Goal: Task Accomplishment & Management: Complete application form

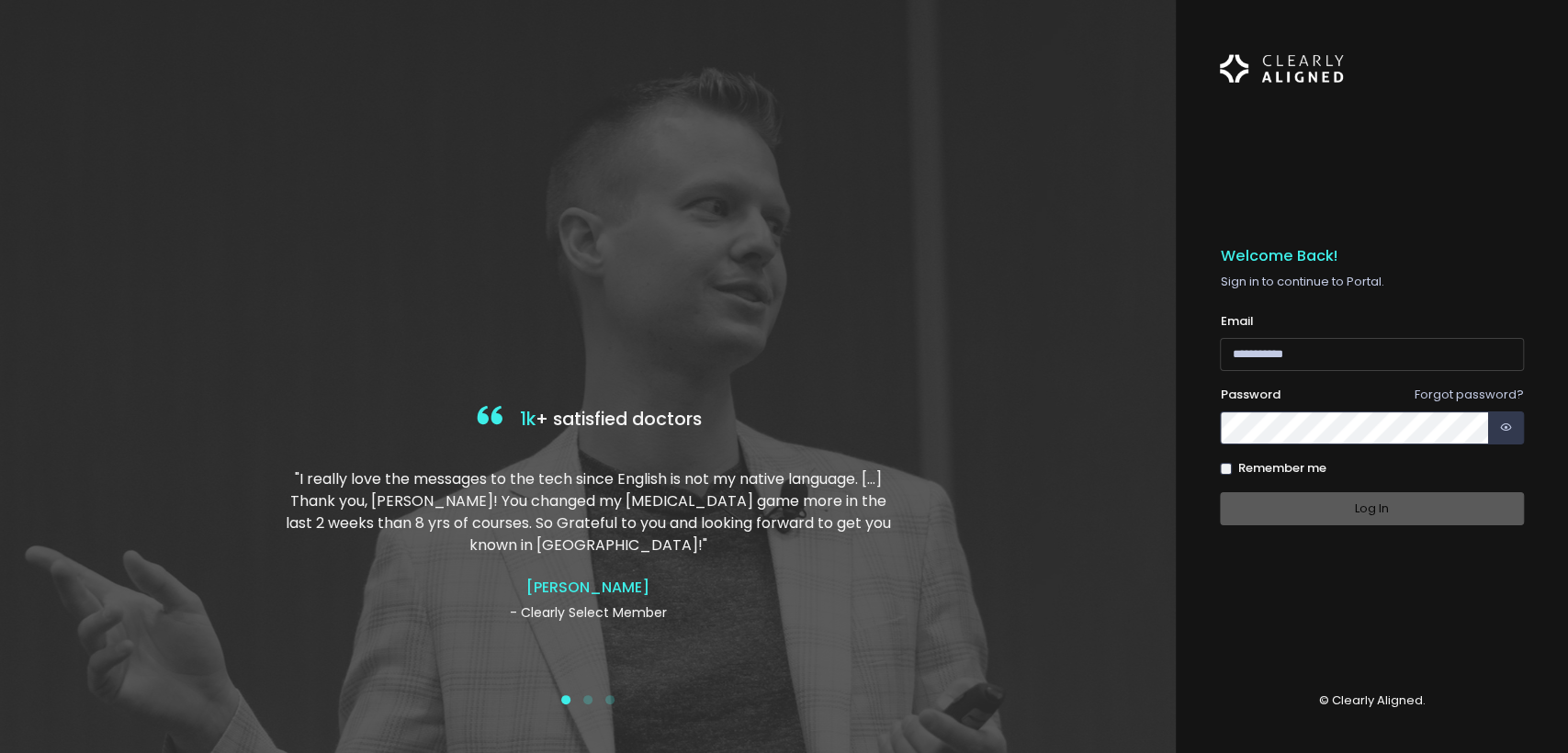
type input "**********"
click at [1276, 463] on label "Remember me" at bounding box center [1281, 468] width 88 height 19
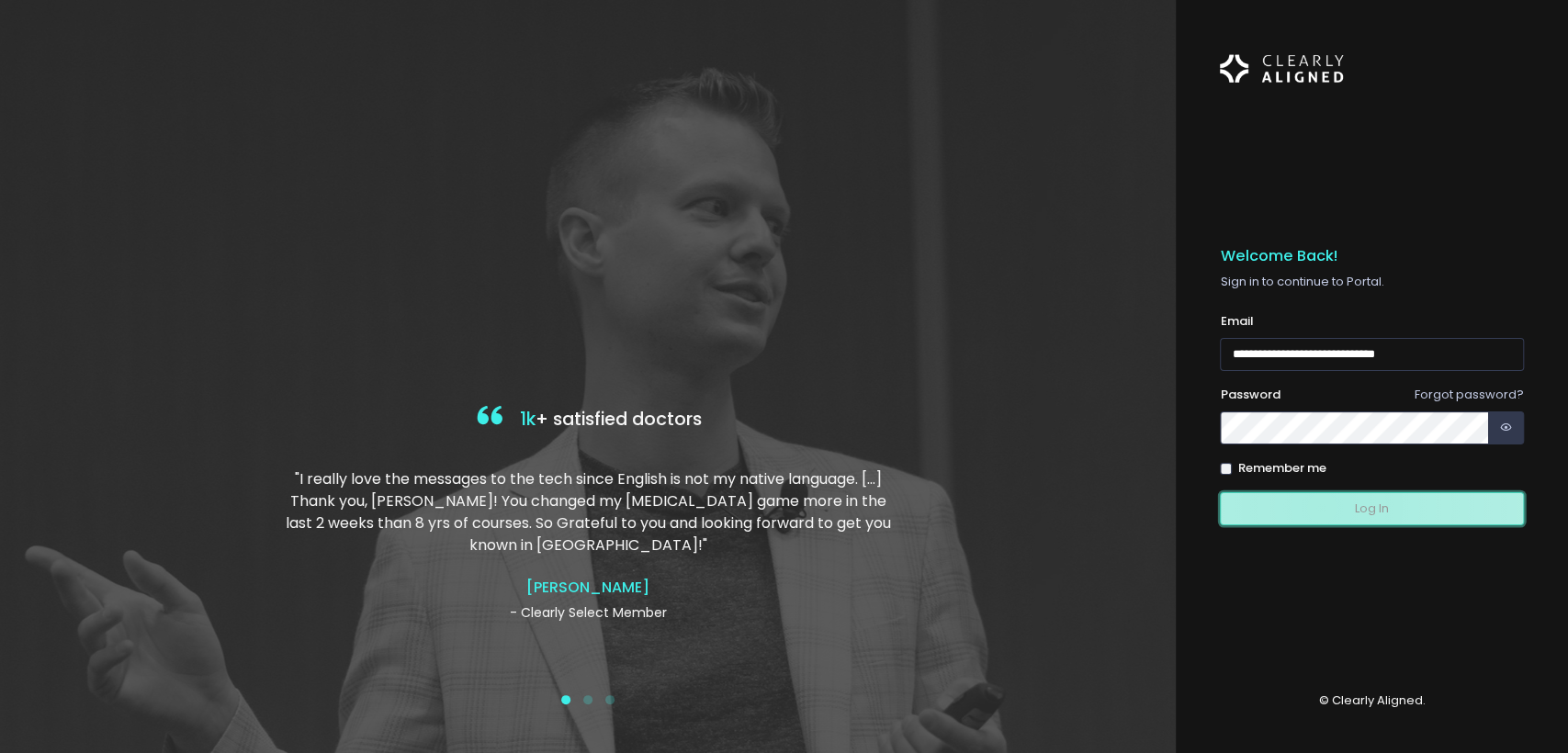
click at [1321, 507] on button "Log In" at bounding box center [1371, 509] width 304 height 34
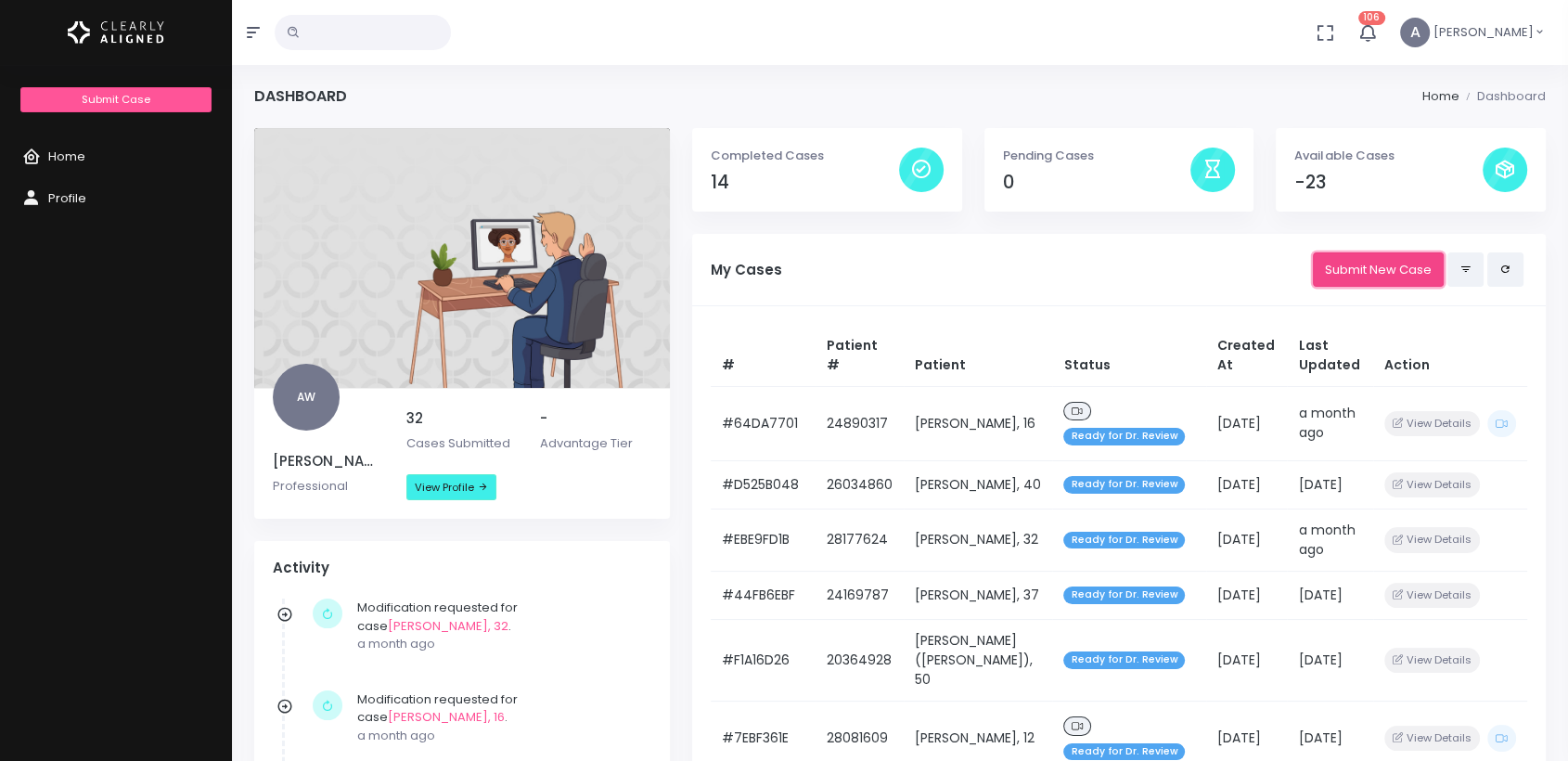
click at [1363, 277] on link "Submit New Case" at bounding box center [1377, 270] width 131 height 34
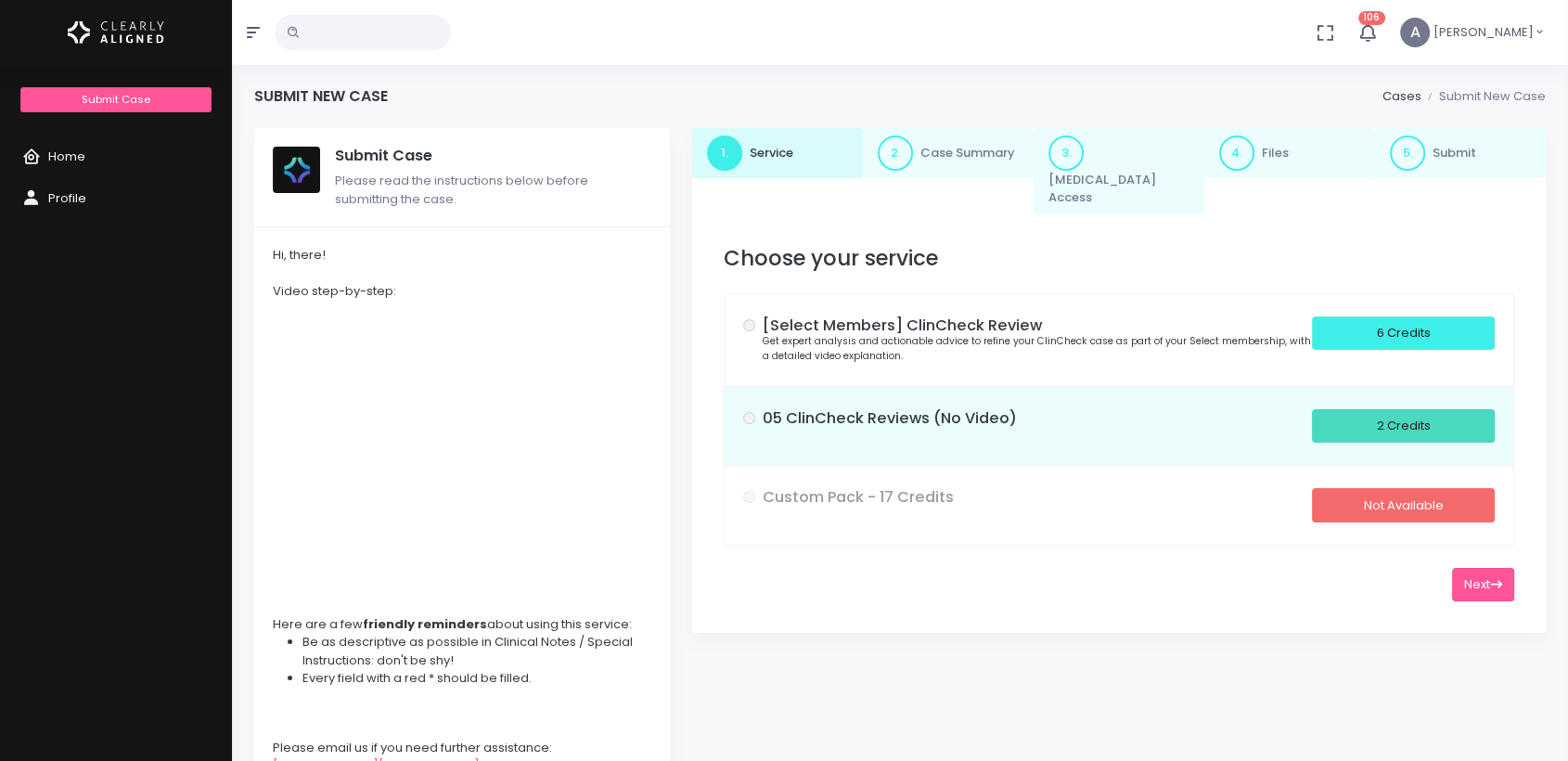
click at [1342, 419] on div "2 Credits" at bounding box center [1402, 426] width 183 height 34
click at [1494, 573] on button "Next" at bounding box center [1483, 585] width 62 height 34
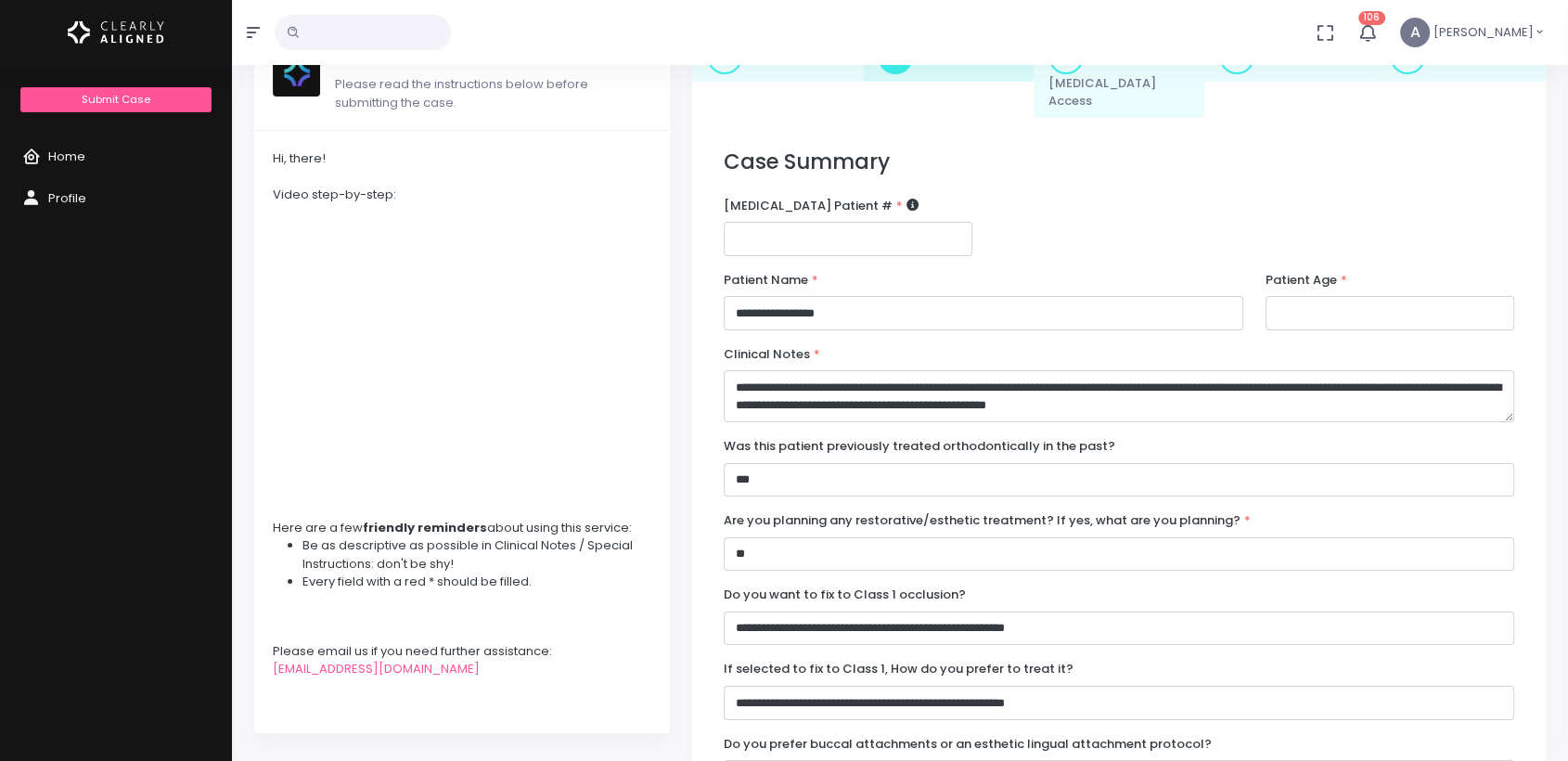
scroll to position [111, 0]
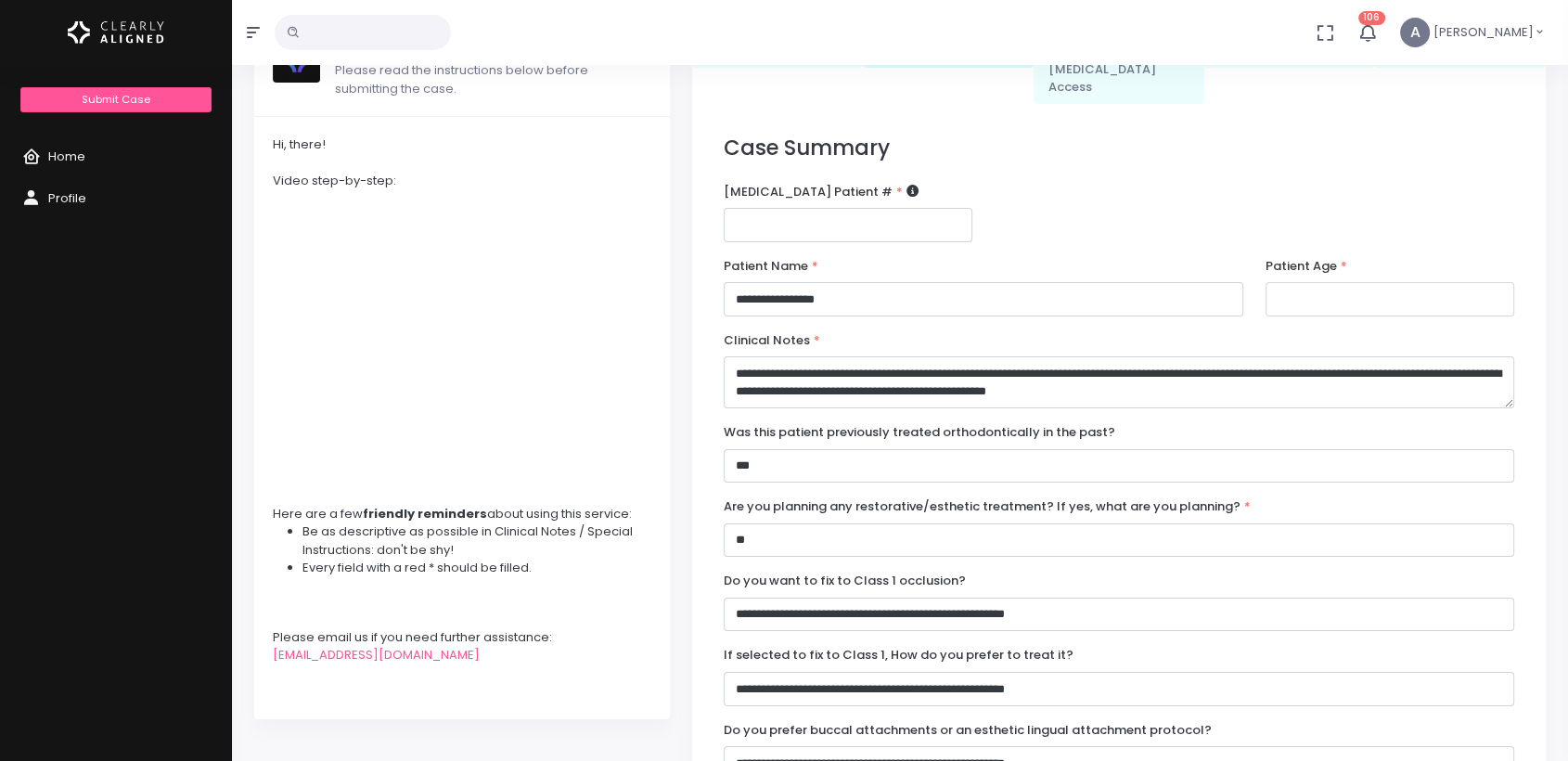
click at [1296, 283] on input "number" at bounding box center [1389, 300] width 249 height 34
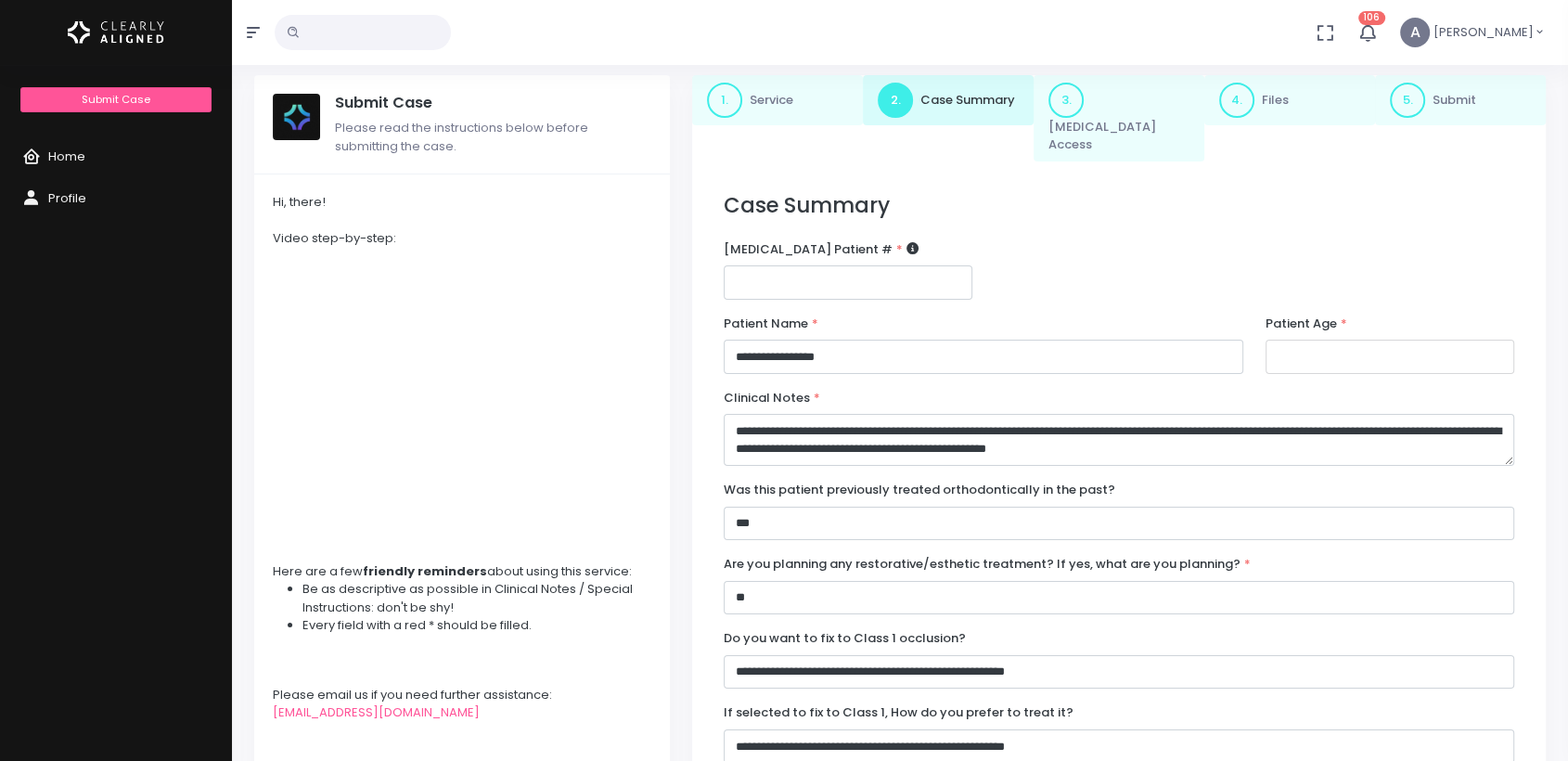
scroll to position [0, 0]
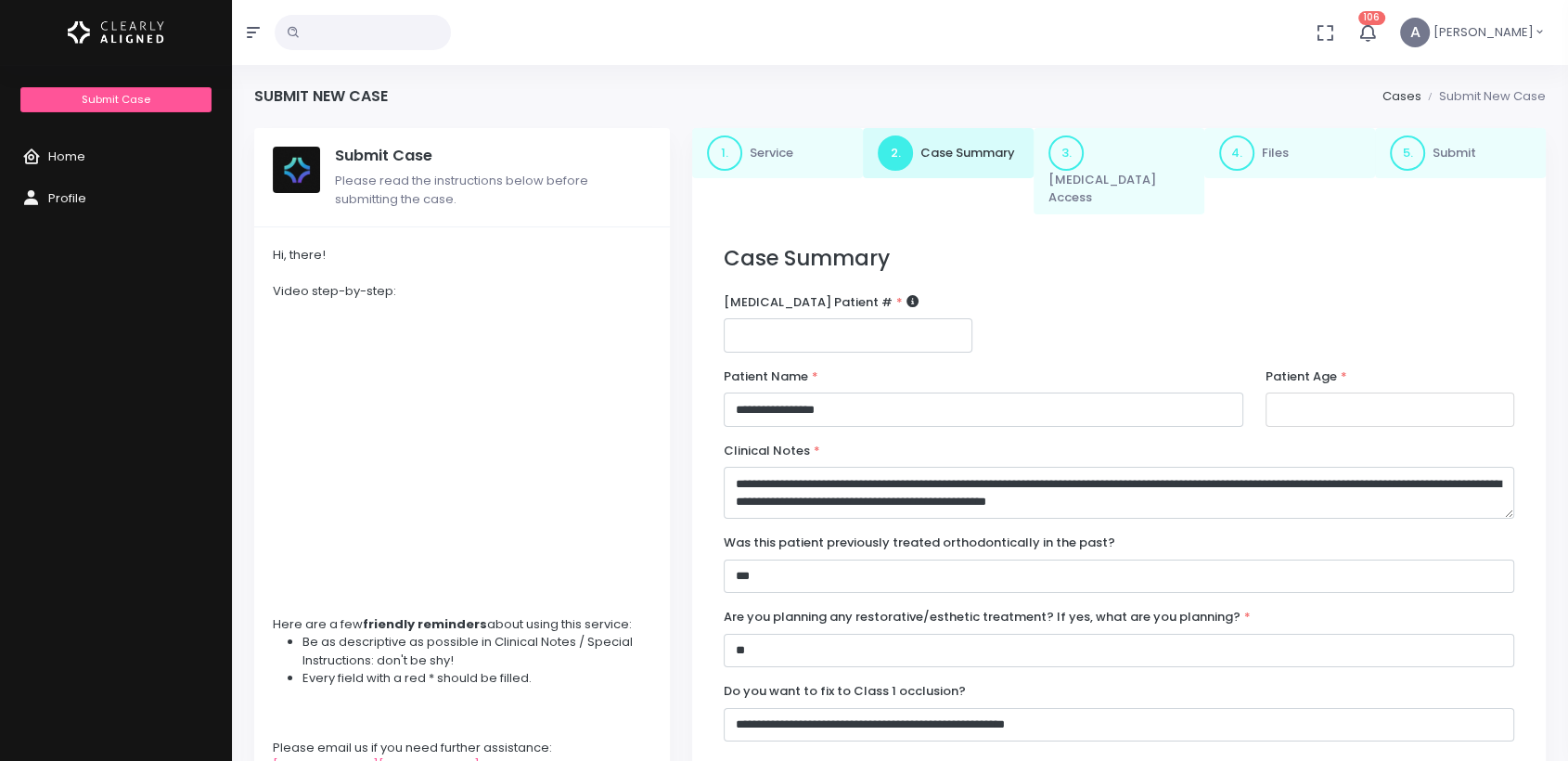
type input "**"
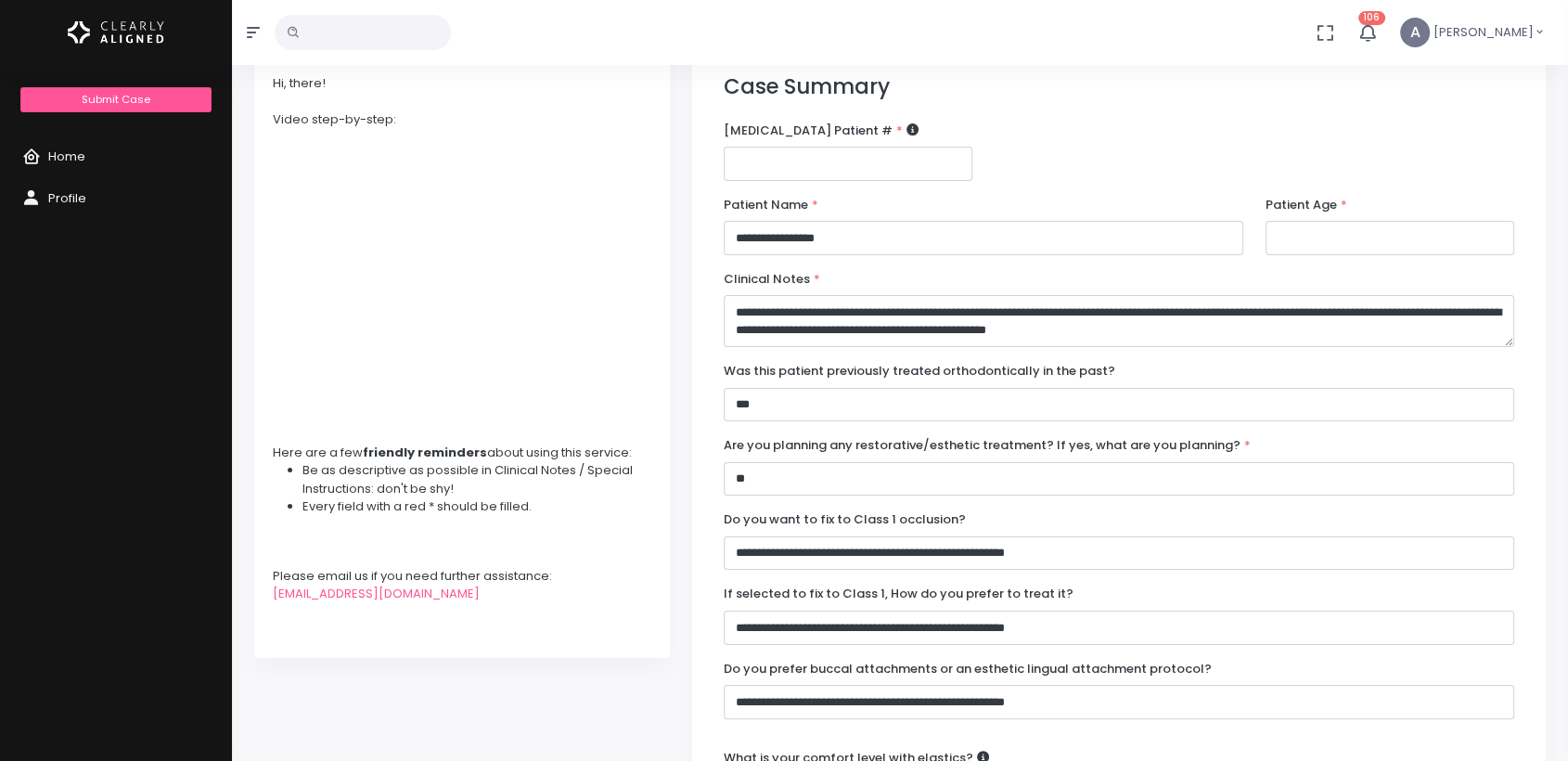
scroll to position [954, 0]
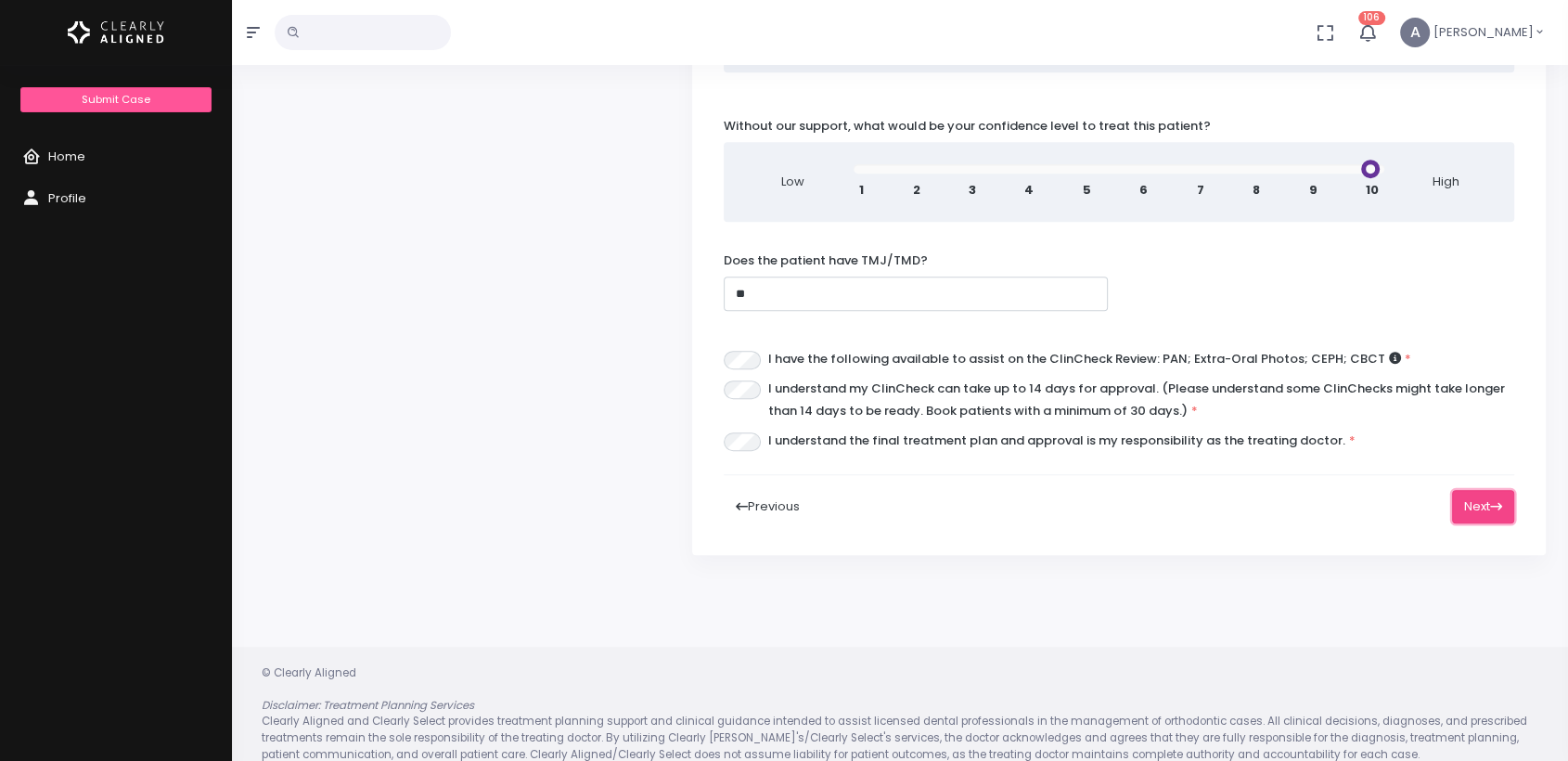
click at [1486, 490] on button "Next" at bounding box center [1483, 507] width 62 height 34
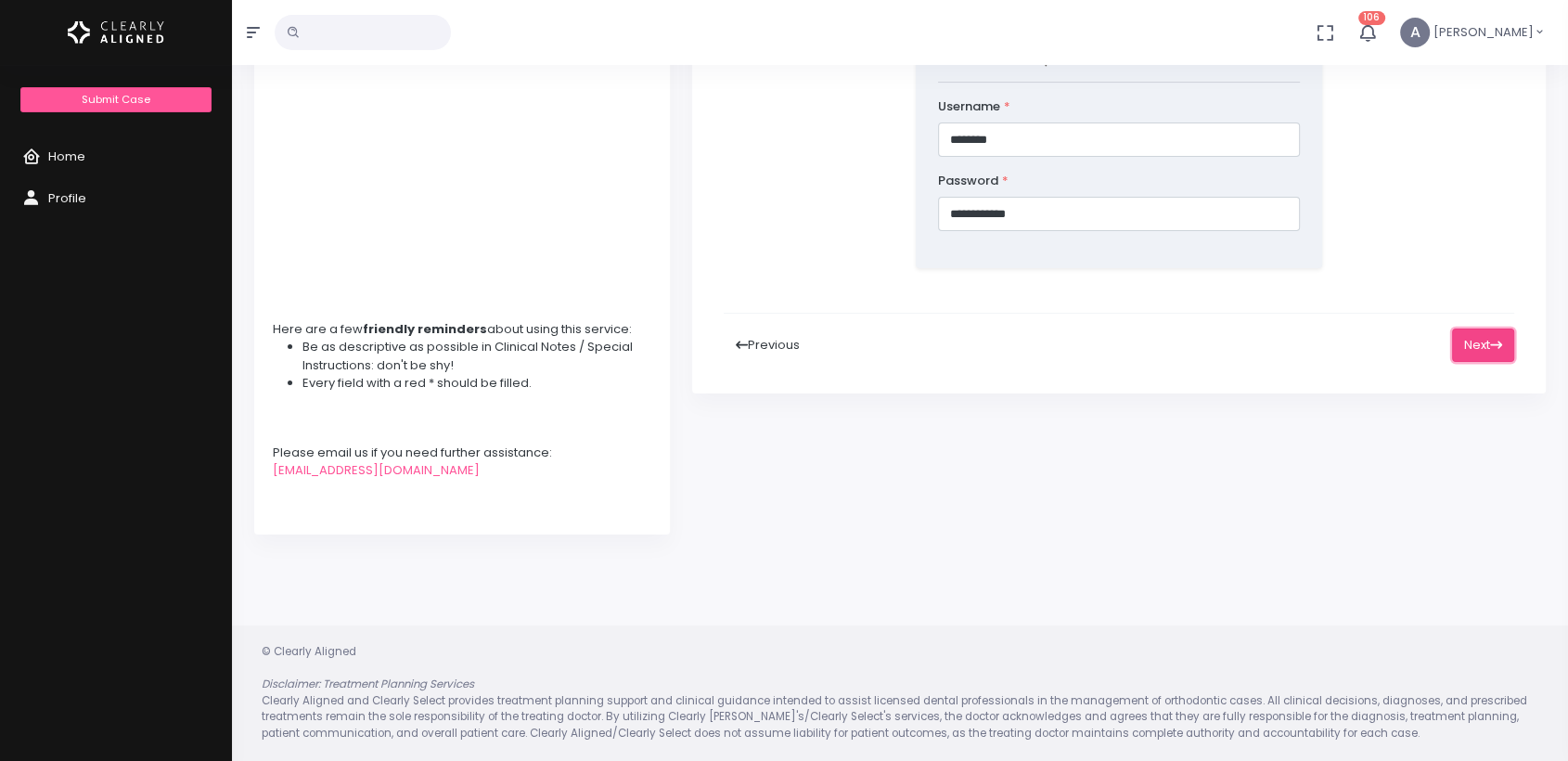
click at [1483, 329] on button "Next" at bounding box center [1483, 346] width 62 height 34
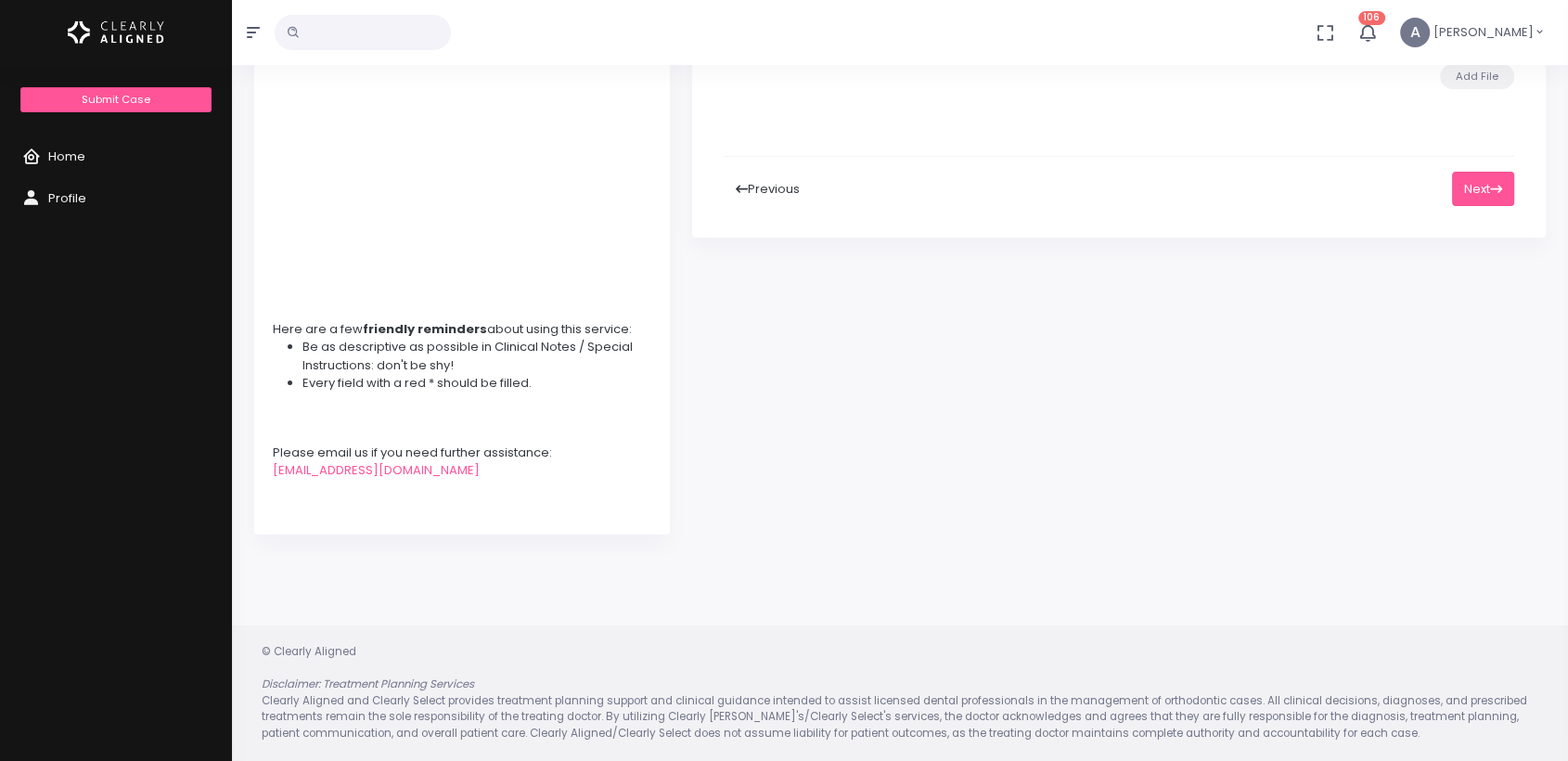
scroll to position [0, 0]
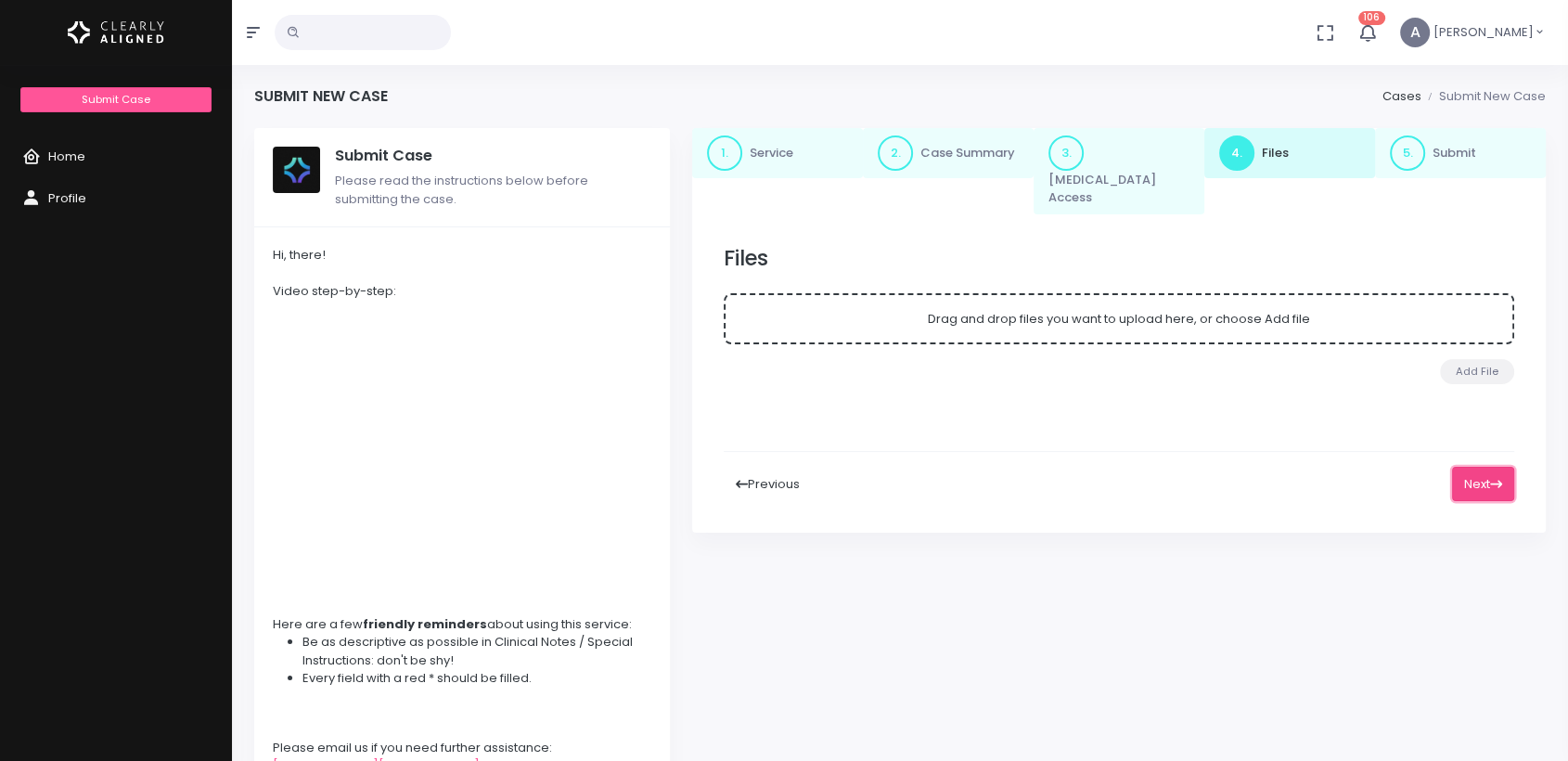
click at [1489, 475] on button "Next" at bounding box center [1483, 484] width 62 height 34
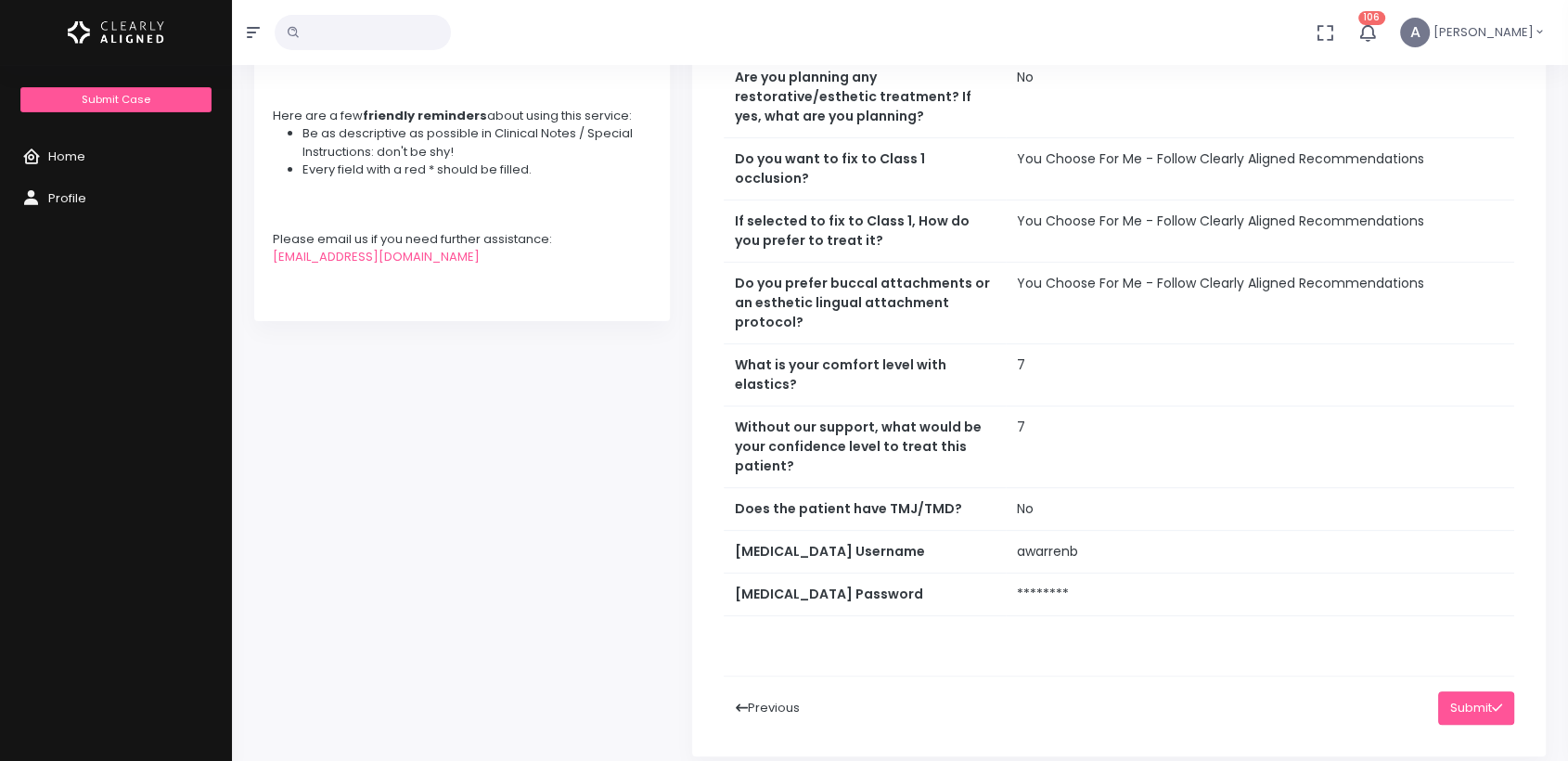
scroll to position [720, 0]
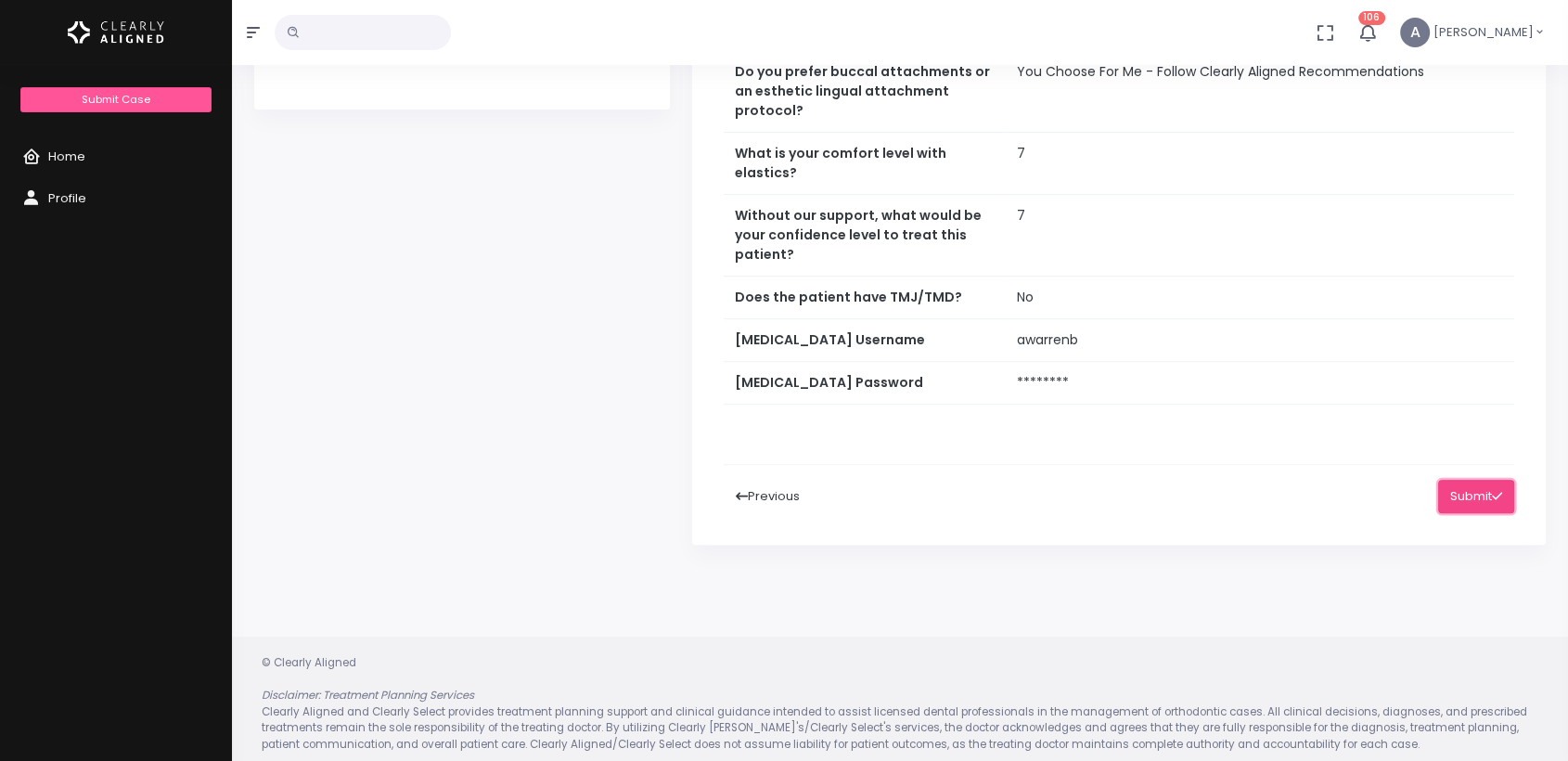
click at [1485, 489] on button "Submit" at bounding box center [1476, 497] width 76 height 34
